Goal: Transaction & Acquisition: Obtain resource

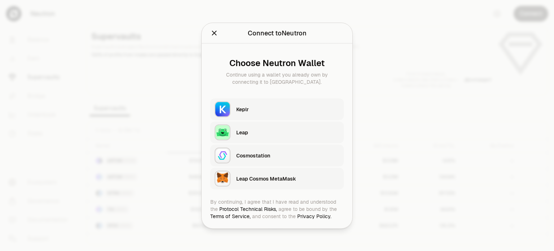
click at [261, 109] on div "Keplr" at bounding box center [287, 108] width 103 height 7
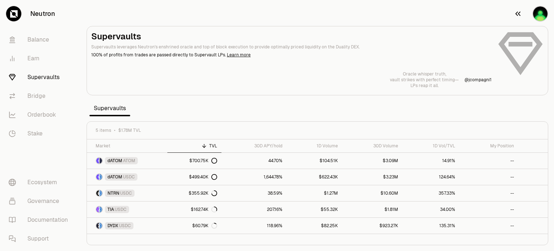
click at [536, 15] on img "button" at bounding box center [540, 13] width 14 height 14
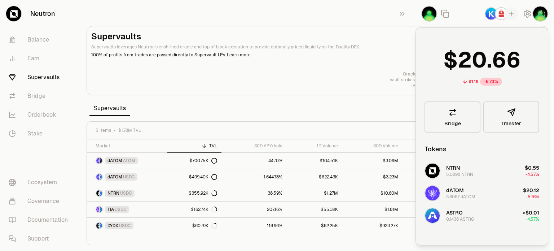
click at [372, 75] on div "Oracle whisper truth, vault strikes with perfect timing— LPs reap it all. @ jco…" at bounding box center [317, 79] width 452 height 17
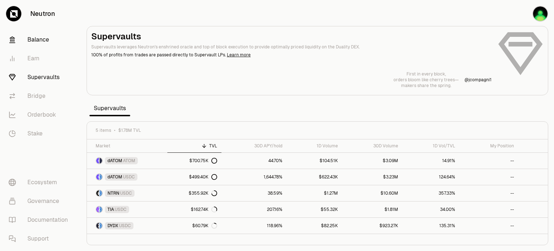
click at [35, 40] on link "Balance" at bounding box center [40, 39] width 75 height 19
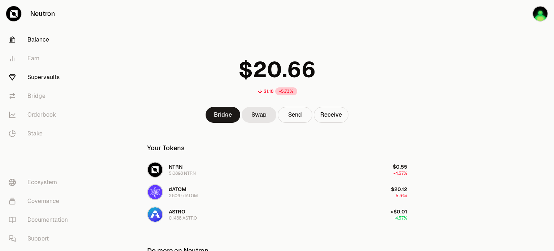
click at [44, 79] on link "Supervaults" at bounding box center [40, 77] width 75 height 19
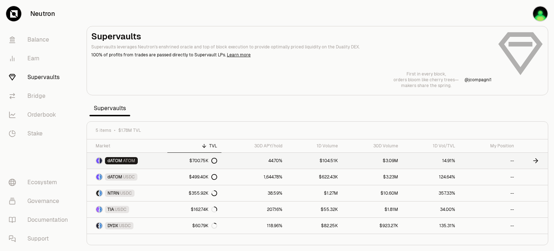
click at [511, 160] on link "--" at bounding box center [488, 160] width 59 height 16
